Goal: Information Seeking & Learning: Learn about a topic

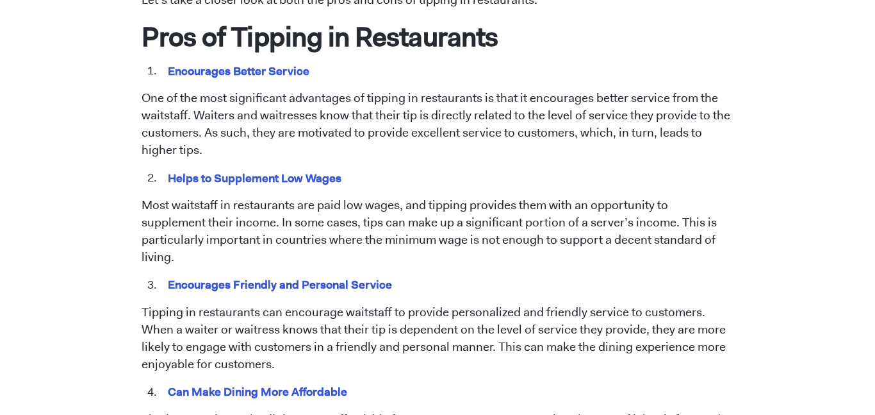
scroll to position [680, 0]
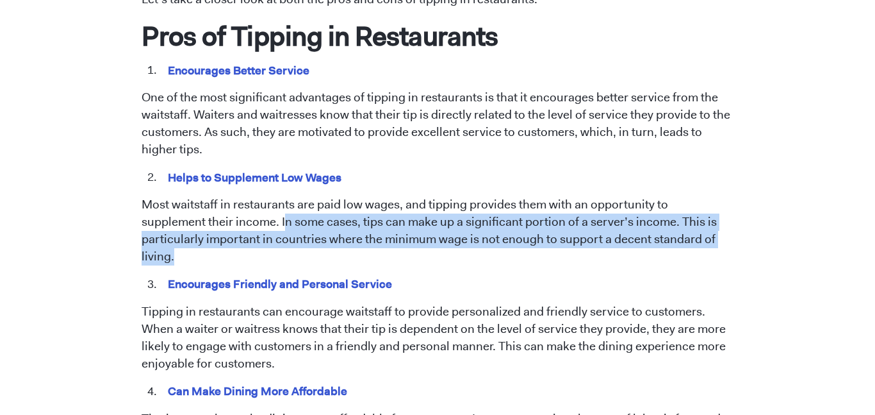
drag, startPoint x: 217, startPoint y: 219, endPoint x: 683, endPoint y: 242, distance: 466.5
click at [683, 242] on p "Most waitstaff in restaurants are paid low wages, and tipping provides them wit…" at bounding box center [438, 230] width 593 height 69
copy p "n some cases, tips can make up a significant portion of a server’s income. This…"
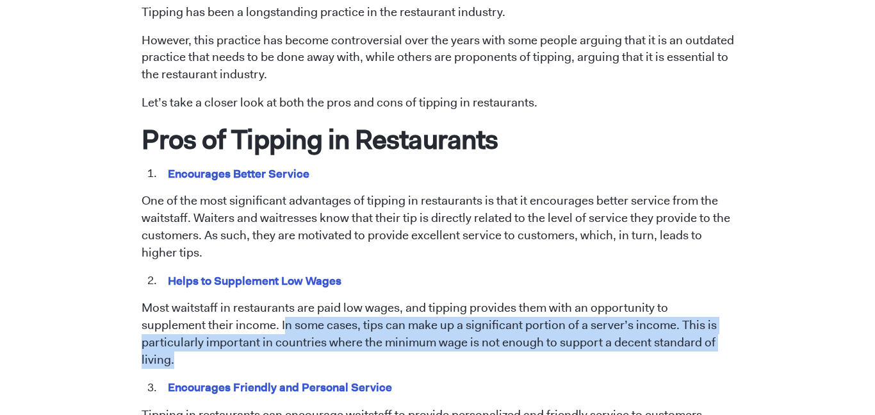
scroll to position [580, 0]
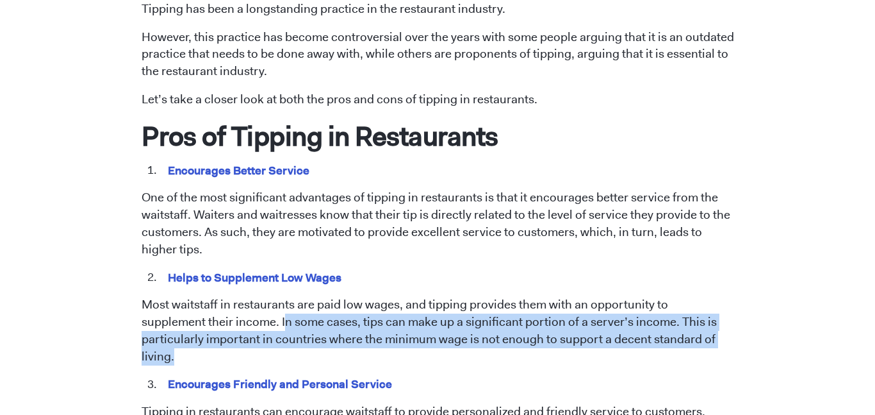
click at [246, 168] on mark "Encourages Better Service" at bounding box center [239, 170] width 146 height 20
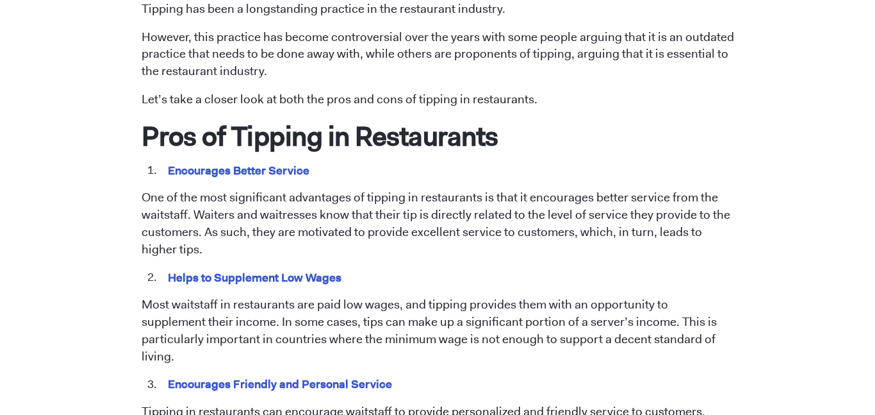
click at [246, 168] on mark "Encourages Better Service" at bounding box center [239, 170] width 146 height 20
copy span "Encourages Better Service"
drag, startPoint x: 167, startPoint y: 275, endPoint x: 355, endPoint y: 277, distance: 188.4
click at [355, 277] on li "Helps to Supplement Low Wages" at bounding box center [447, 277] width 575 height 17
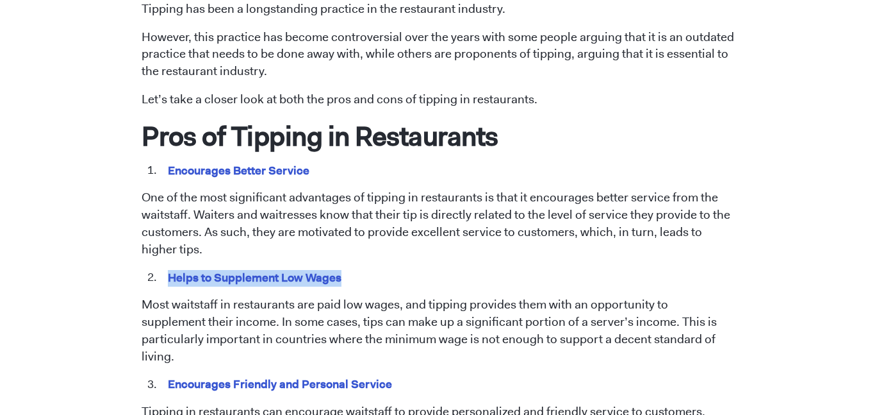
copy mark "Helps to Supplement Low Wages"
click at [236, 168] on mark "Encourages Better Service" at bounding box center [239, 170] width 146 height 20
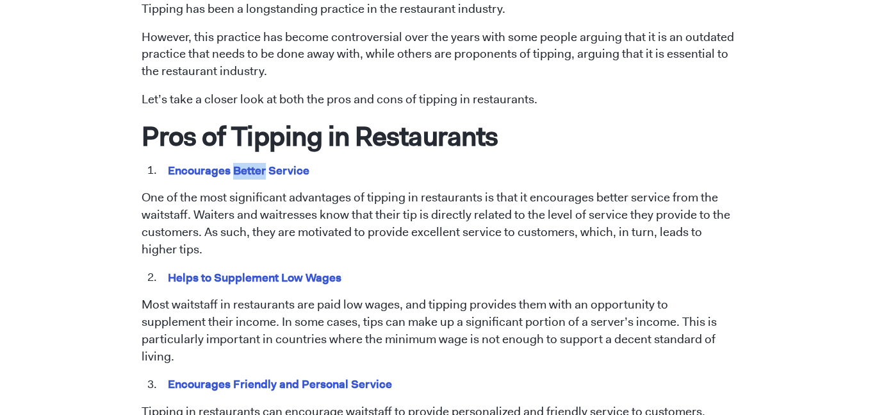
click at [236, 168] on mark "Encourages Better Service" at bounding box center [239, 170] width 146 height 20
copy span "Encourages Better Service"
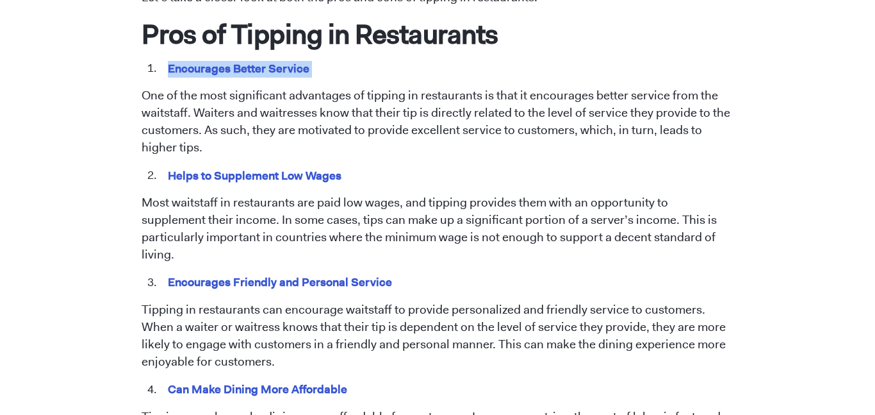
scroll to position [683, 0]
click at [272, 271] on mark "Encourages Friendly and Personal Service" at bounding box center [280, 281] width 229 height 20
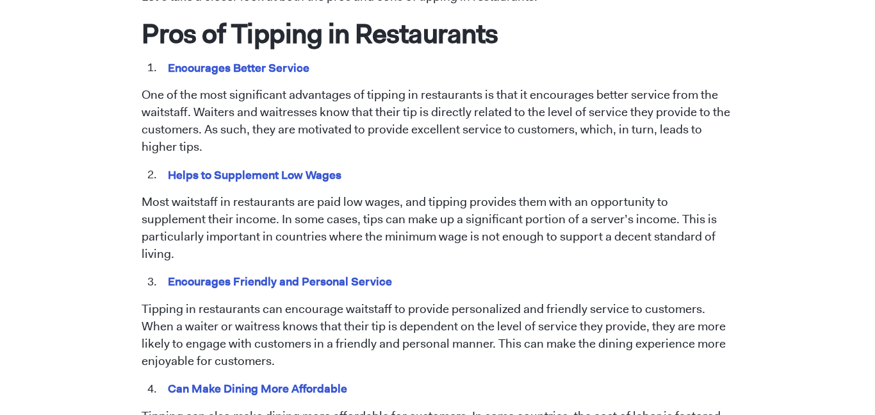
click at [272, 271] on mark "Encourages Friendly and Personal Service" at bounding box center [280, 281] width 229 height 20
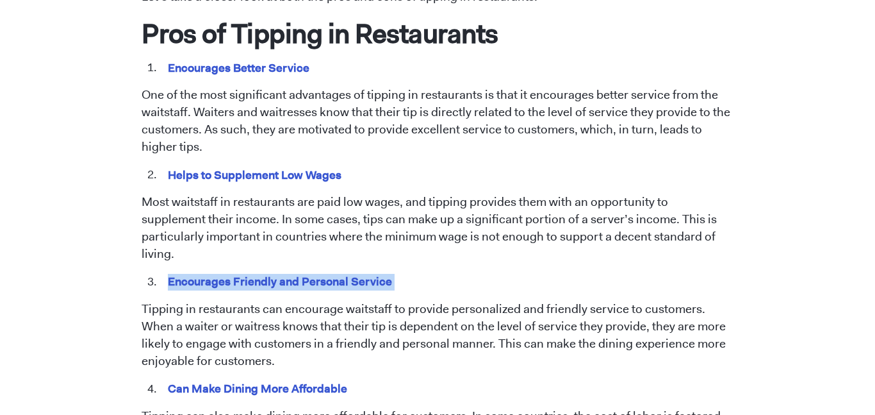
click at [272, 271] on mark "Encourages Friendly and Personal Service" at bounding box center [280, 281] width 229 height 20
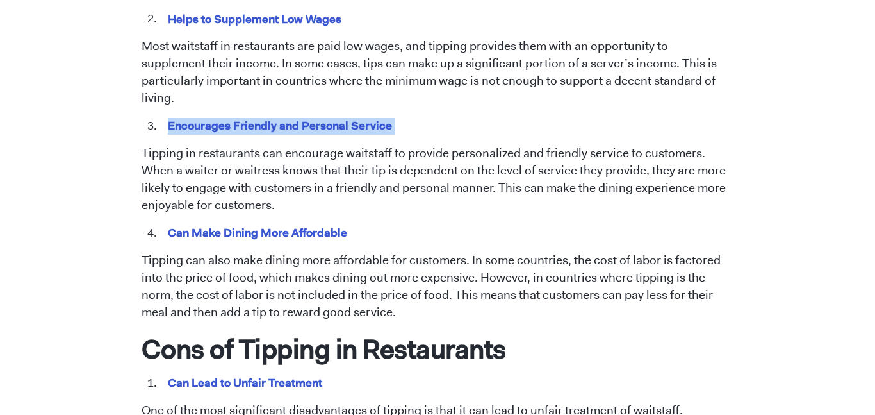
scroll to position [836, 0]
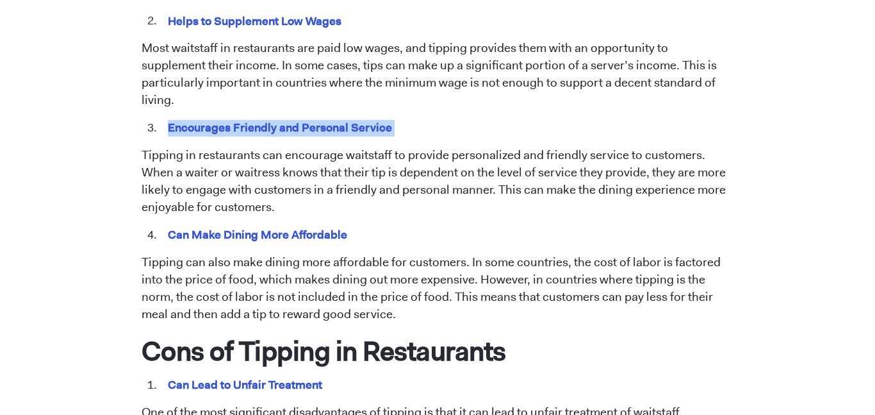
copy span "Encourages Friendly and Personal Service"
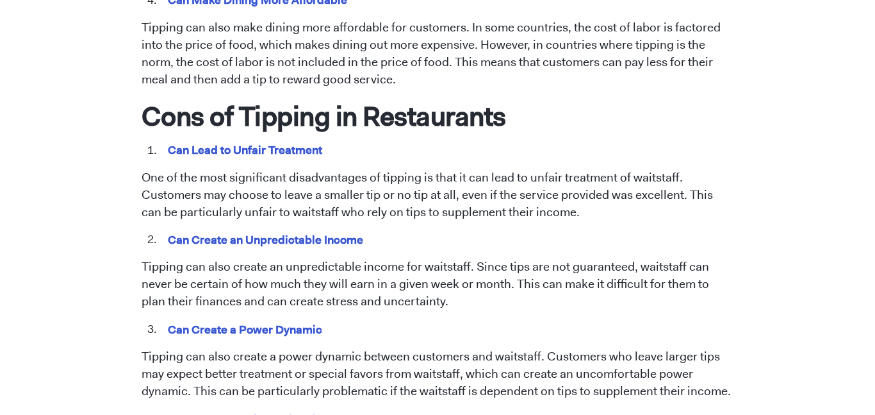
scroll to position [1074, 0]
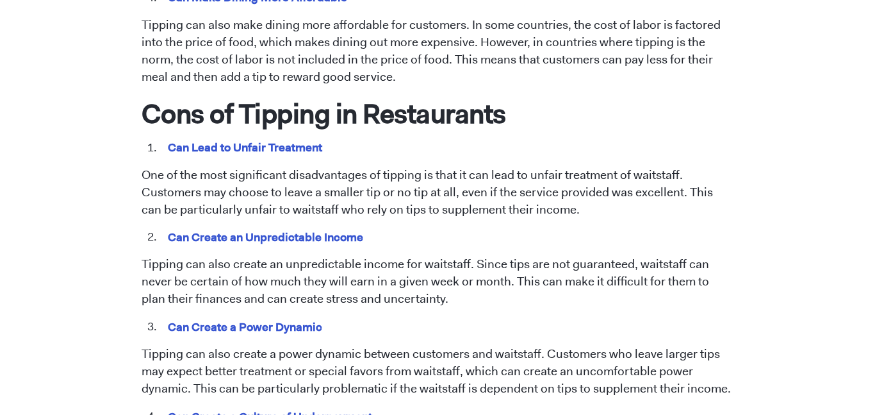
click at [235, 137] on mark "Can Lead to Unfair Treatment" at bounding box center [245, 147] width 159 height 20
copy span "Can Lead to Unfair Treatment"
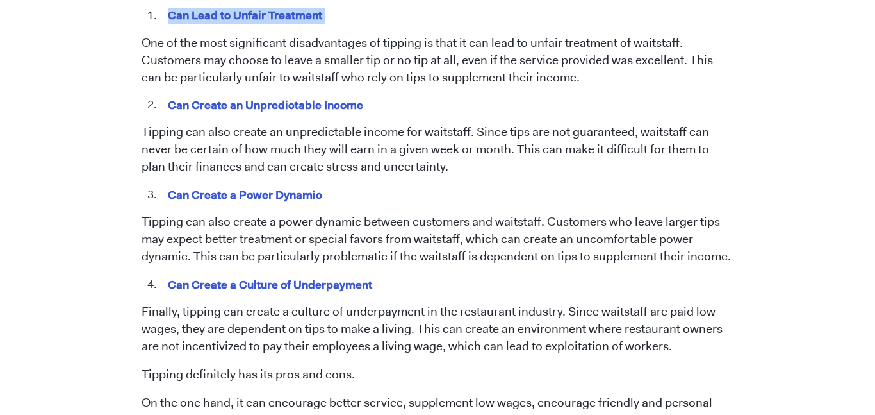
scroll to position [1206, 0]
click at [253, 94] on mark "Can Create an Unpredictable Income" at bounding box center [266, 104] width 200 height 20
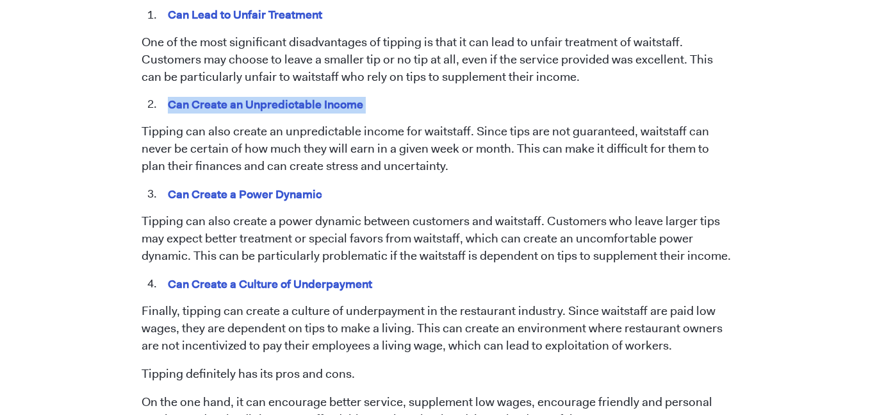
click at [253, 94] on mark "Can Create an Unpredictable Income" at bounding box center [266, 104] width 200 height 20
copy span "Can Create an Unpredictable Income"
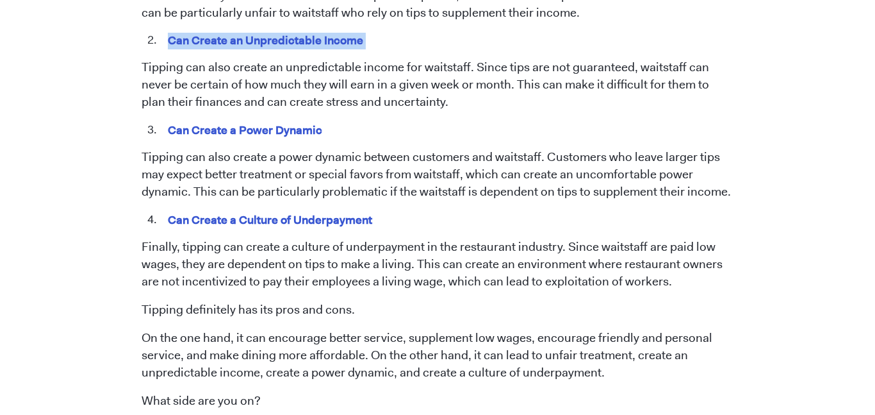
scroll to position [1279, 0]
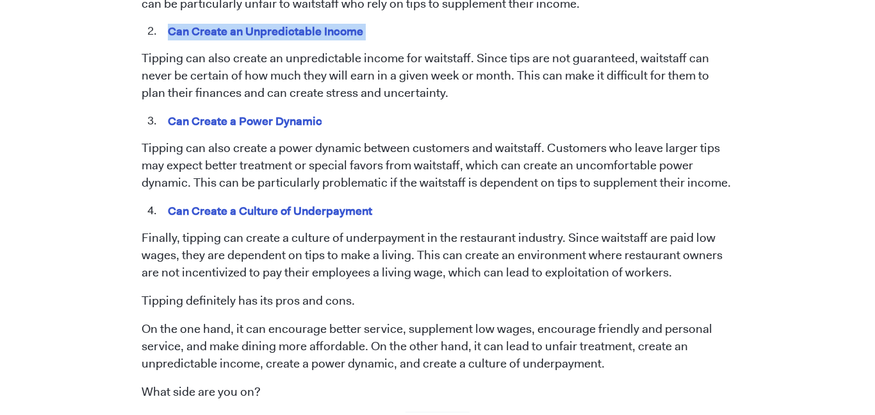
click at [275, 201] on mark "Can Create a Culture of Underpayment" at bounding box center [270, 211] width 209 height 20
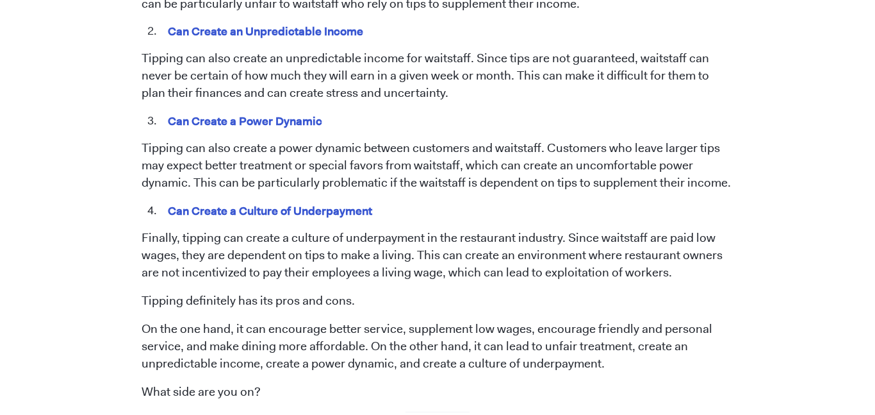
click at [275, 201] on mark "Can Create a Culture of Underpayment" at bounding box center [270, 211] width 209 height 20
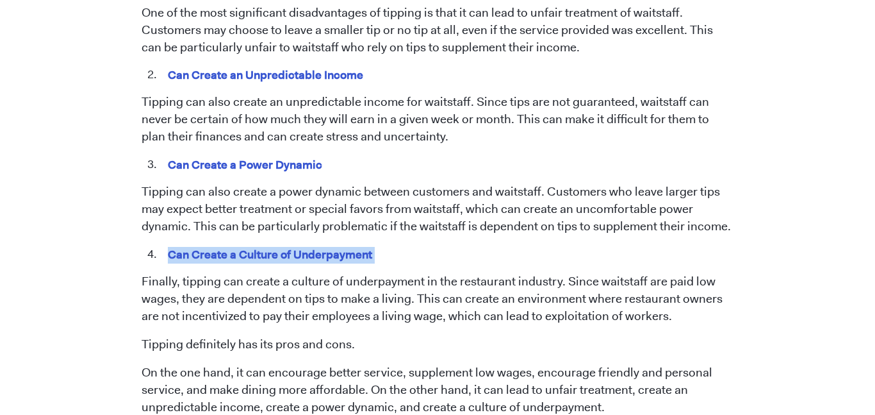
scroll to position [1229, 0]
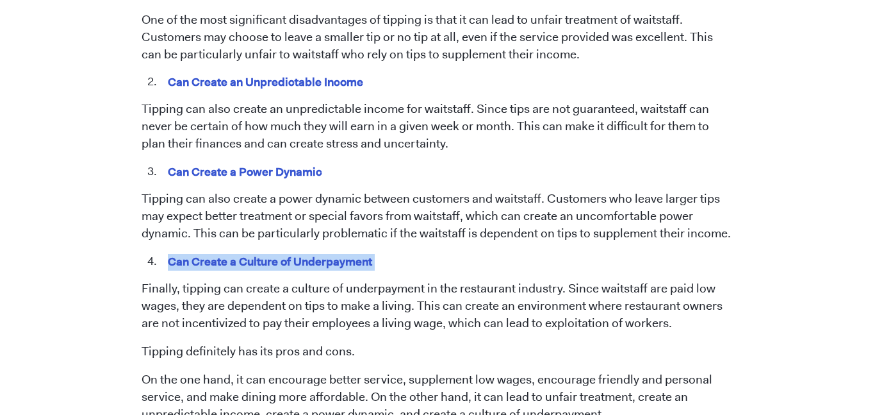
copy span "Can Create a Culture of Underpayment"
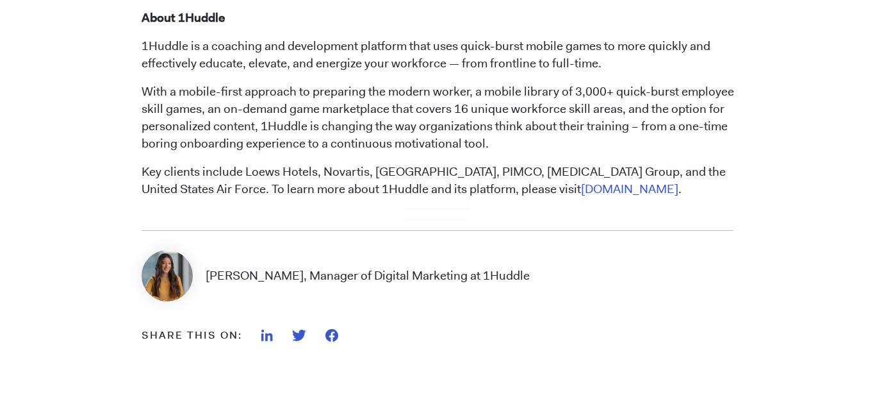
scroll to position [1705, 0]
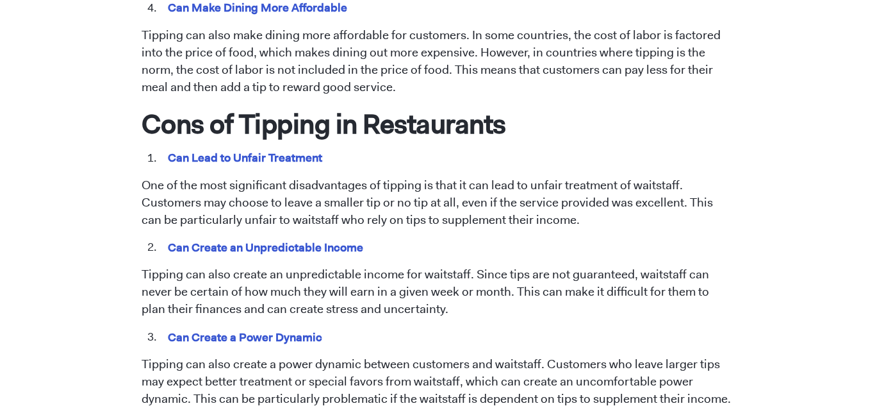
scroll to position [1222, 0]
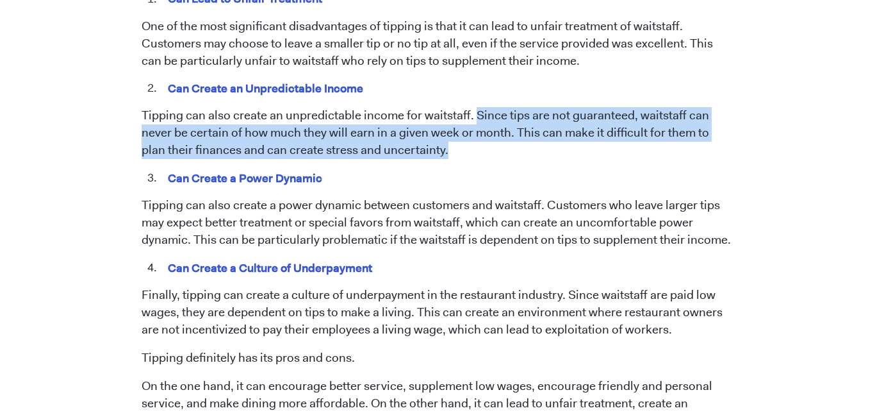
drag, startPoint x: 474, startPoint y: 93, endPoint x: 493, endPoint y: 135, distance: 46.2
click at [493, 135] on p "Tipping can also create an unpredictable income for waitstaff. Since tips are n…" at bounding box center [438, 133] width 593 height 52
copy p "Since tips are not guaranteed, waitstaff can never be certain of how much they …"
